Goal: Task Accomplishment & Management: Use online tool/utility

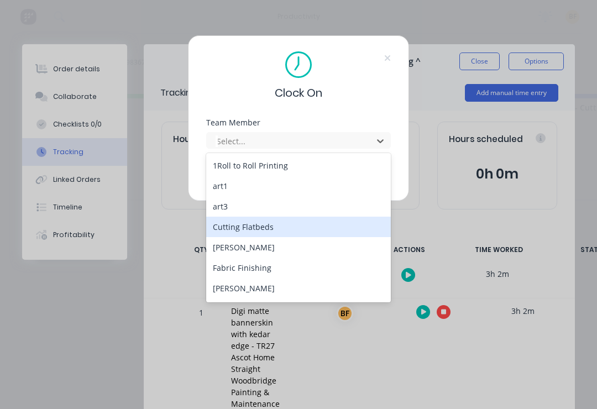
click at [279, 230] on div "Cutting Flatbeds" at bounding box center [298, 227] width 185 height 20
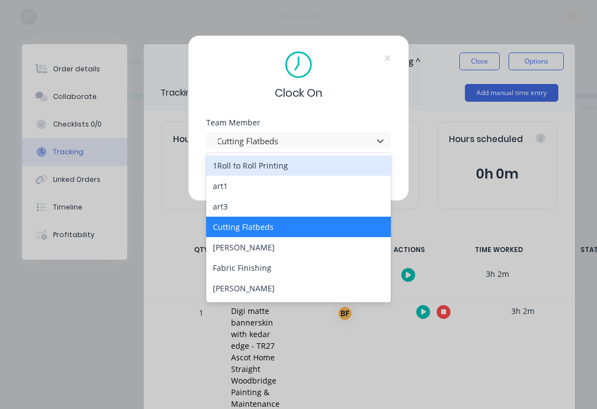
click at [317, 171] on div "1Roll to Roll Printing" at bounding box center [298, 165] width 185 height 20
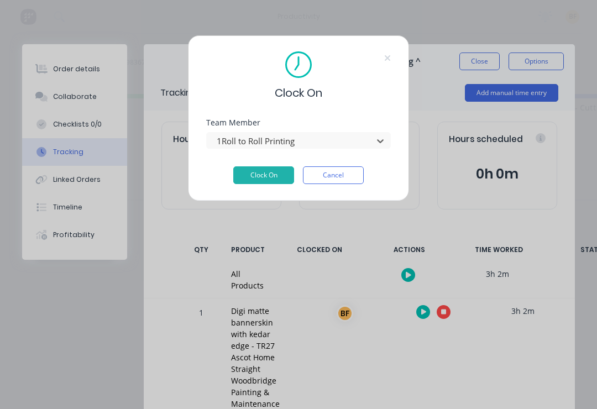
click at [387, 57] on icon at bounding box center [387, 58] width 7 height 9
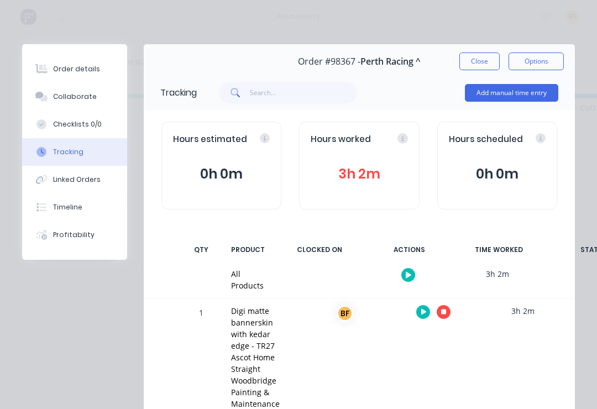
click at [449, 308] on button "button" at bounding box center [444, 312] width 14 height 14
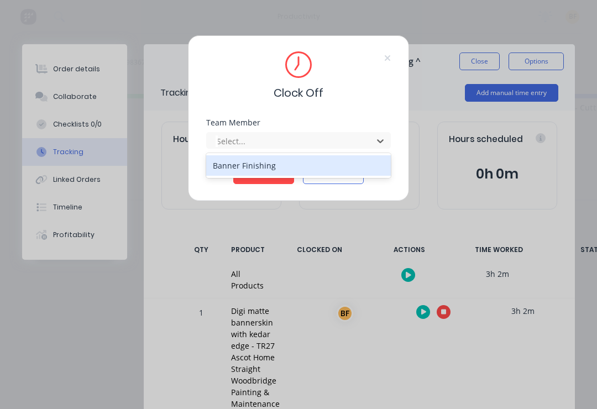
click at [287, 167] on div "Banner Finishing" at bounding box center [298, 165] width 185 height 20
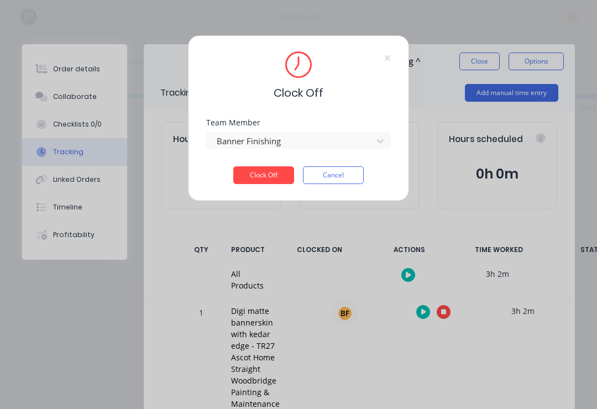
click at [275, 172] on button "Clock Off" at bounding box center [263, 175] width 61 height 18
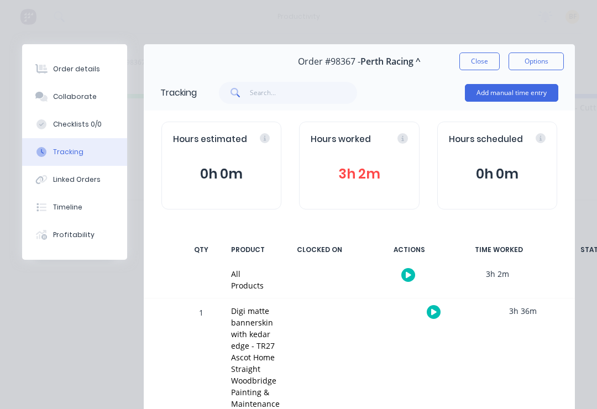
click at [477, 62] on button "Close" at bounding box center [479, 61] width 40 height 18
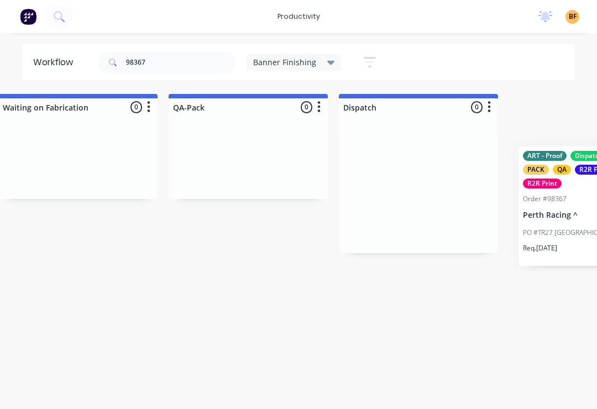
scroll to position [0, 709]
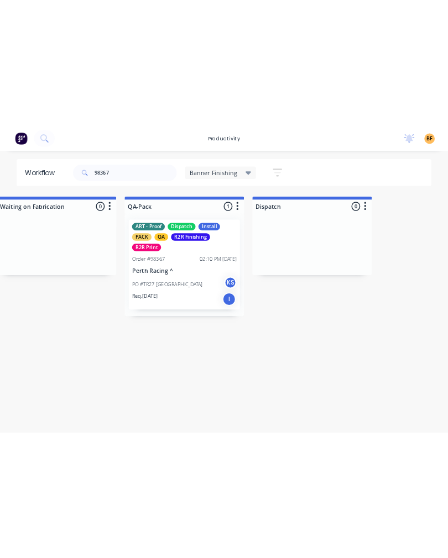
scroll to position [0, 0]
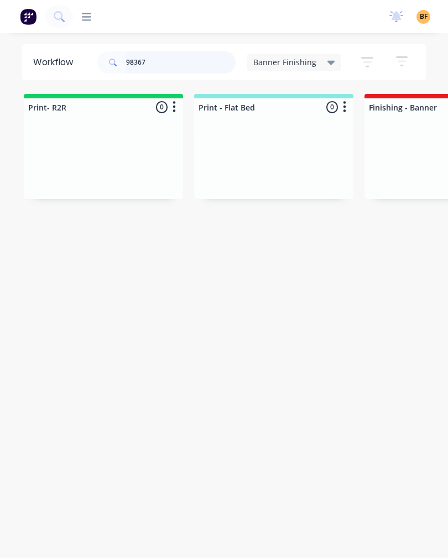
click at [181, 65] on input "98367" at bounding box center [180, 62] width 109 height 22
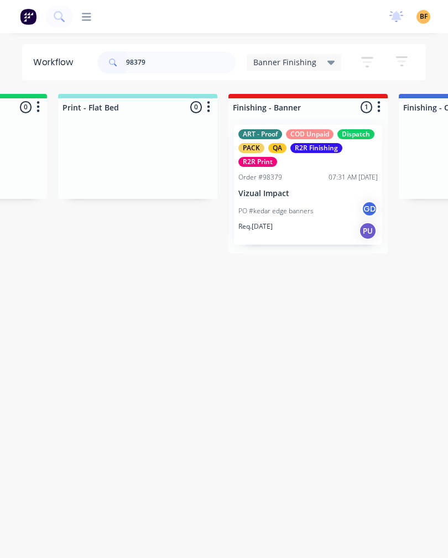
scroll to position [0, 137]
type input "98379"
click at [318, 201] on div "PO #kedar edge banners GD" at bounding box center [306, 211] width 139 height 21
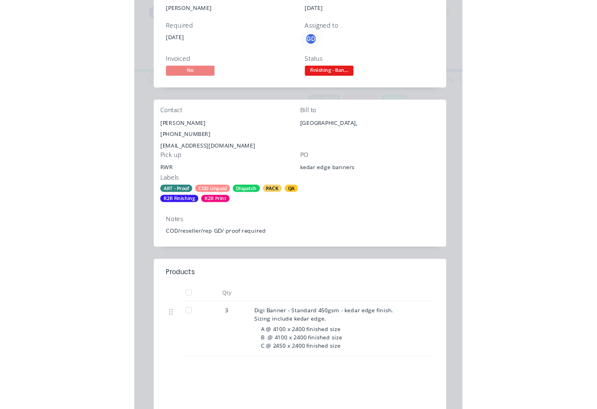
scroll to position [0, 709]
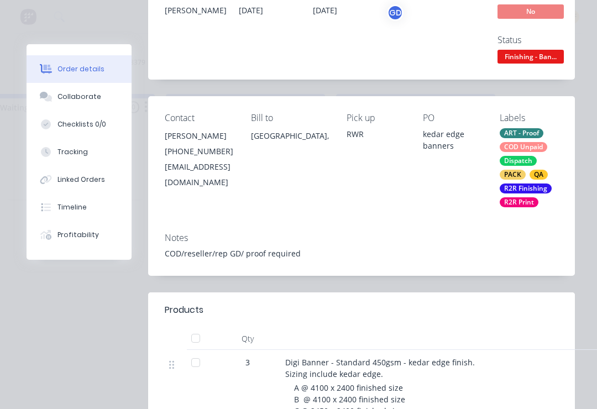
click at [90, 157] on button "Tracking" at bounding box center [79, 152] width 105 height 28
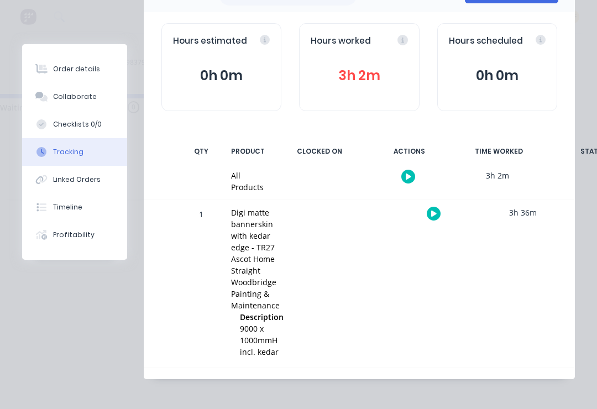
scroll to position [0, 0]
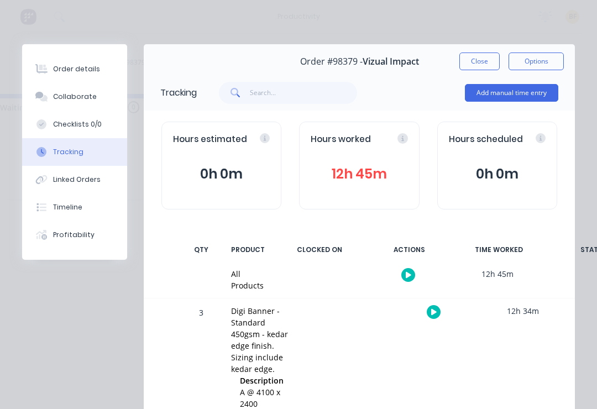
click at [436, 308] on button "button" at bounding box center [434, 312] width 14 height 14
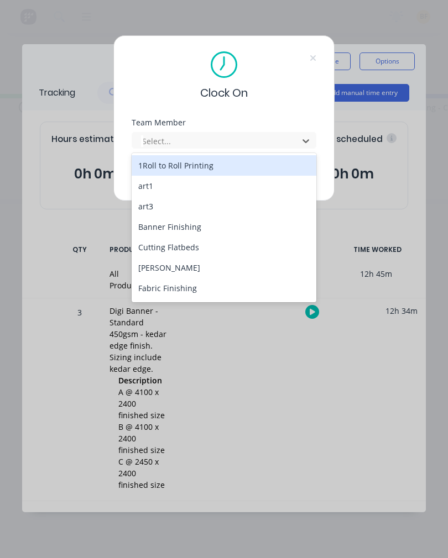
click at [149, 236] on div "Banner Finishing" at bounding box center [224, 227] width 185 height 20
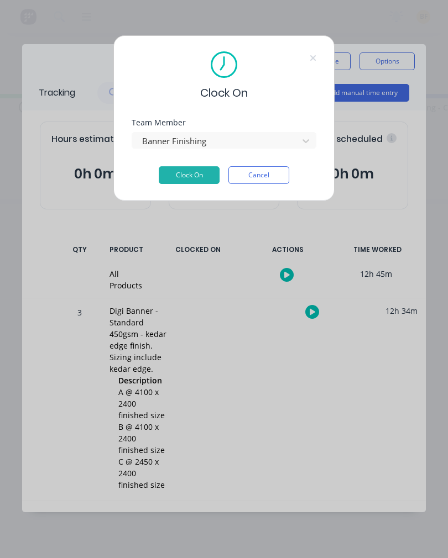
click at [198, 172] on button "Clock On" at bounding box center [189, 175] width 61 height 18
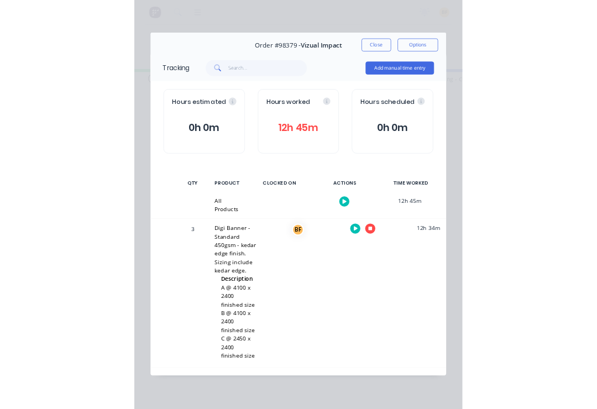
scroll to position [0, 709]
